Goal: Task Accomplishment & Management: Use online tool/utility

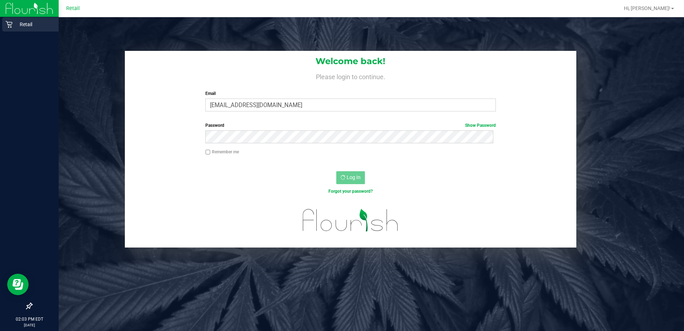
click at [11, 24] on icon at bounding box center [8, 24] width 7 height 7
click at [18, 29] on div "Retail" at bounding box center [30, 24] width 57 height 14
click at [29, 30] on div "Retail" at bounding box center [30, 24] width 57 height 14
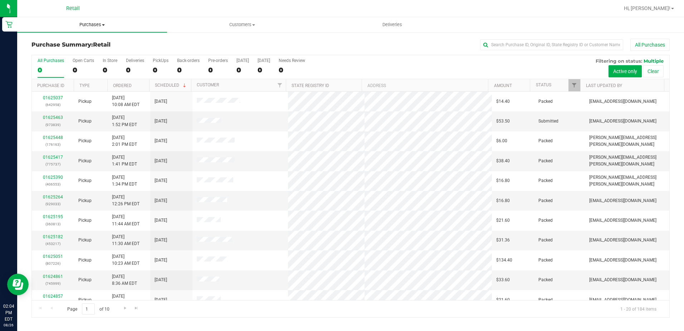
click at [90, 22] on span "Purchases" at bounding box center [92, 24] width 150 height 6
click at [68, 53] on li "Fulfillment" at bounding box center [92, 52] width 150 height 9
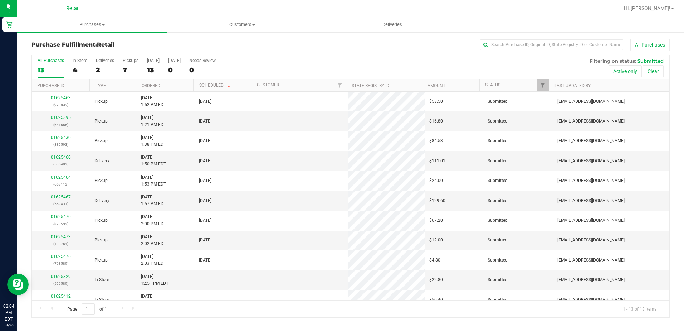
click at [496, 38] on div "Purchase Fulfillment: Retail All Purchases All Purchases 13 In Store 4 Deliveri…" at bounding box center [350, 177] width 667 height 293
click at [500, 45] on input "text" at bounding box center [551, 44] width 143 height 11
type input "558431"
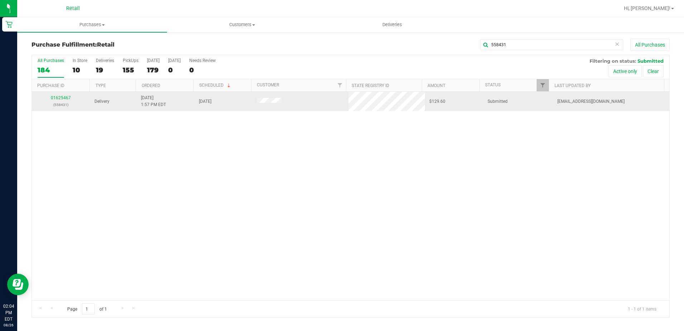
click at [68, 95] on div "01625467 (558431)" at bounding box center [61, 101] width 50 height 14
click at [69, 103] on p "(558431)" at bounding box center [61, 104] width 50 height 7
click at [69, 97] on link "01625467" at bounding box center [61, 97] width 20 height 5
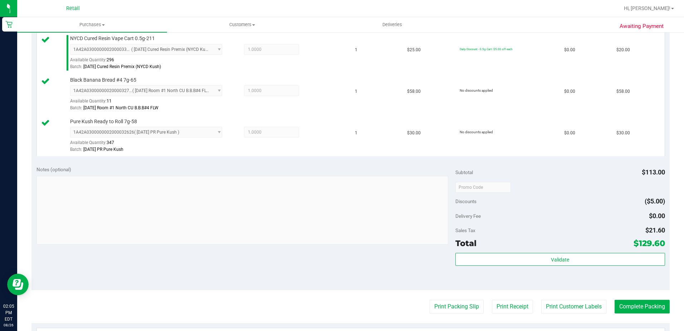
scroll to position [215, 0]
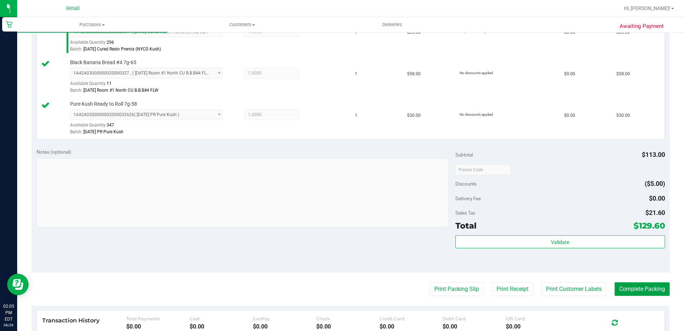
click at [630, 288] on button "Complete Packing" at bounding box center [642, 289] width 55 height 14
